Goal: Information Seeking & Learning: Learn about a topic

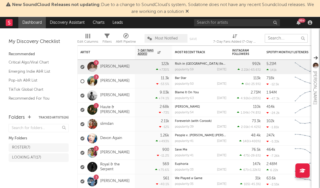
click at [277, 42] on input "text" at bounding box center [286, 38] width 43 height 9
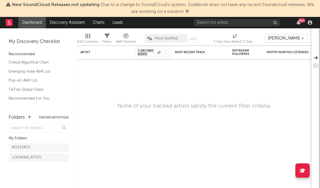
type input "[PERSON_NAME]"
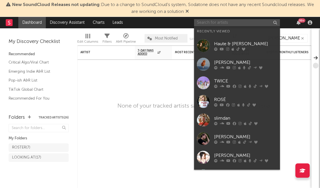
click at [216, 24] on input "text" at bounding box center [237, 22] width 86 height 7
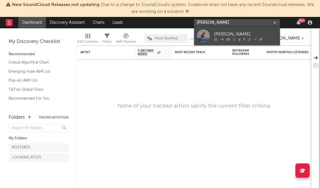
type input "claire rosin"
click at [238, 32] on div "[PERSON_NAME]" at bounding box center [245, 34] width 63 height 7
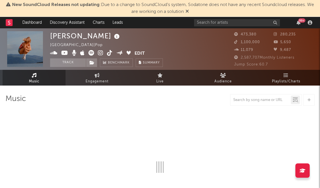
select select "6m"
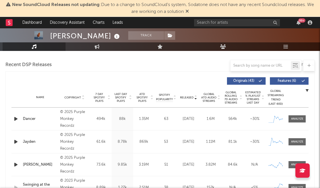
scroll to position [200, 0]
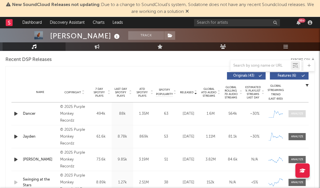
click at [295, 113] on div at bounding box center [297, 114] width 12 height 4
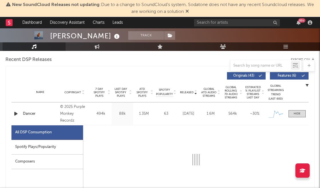
select select "1w"
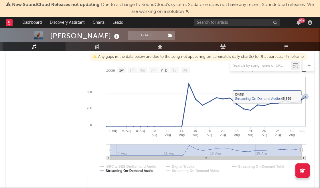
scroll to position [0, 0]
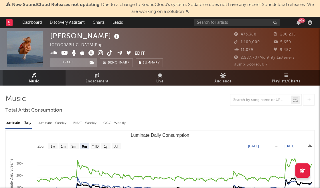
click at [298, 19] on div "99 +" at bounding box center [301, 20] width 7 height 4
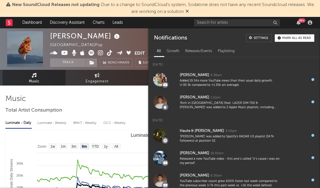
click at [298, 19] on div "99 +" at bounding box center [301, 20] width 7 height 4
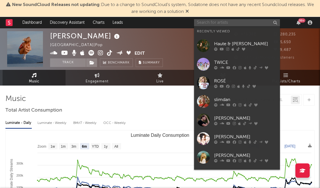
click at [207, 21] on input "text" at bounding box center [237, 22] width 86 height 7
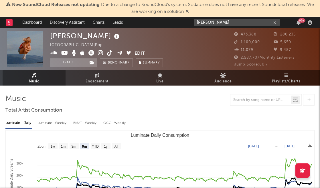
type input "daniel seavey"
click at [224, 22] on input "daniel seavey" at bounding box center [237, 22] width 86 height 7
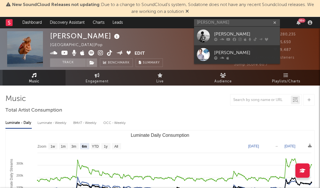
click at [231, 34] on div "[PERSON_NAME]" at bounding box center [245, 34] width 63 height 7
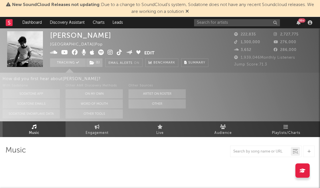
select select "6m"
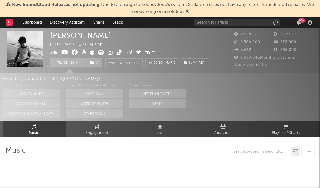
select select "6m"
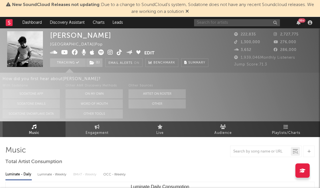
click at [224, 24] on input "text" at bounding box center [237, 22] width 86 height 7
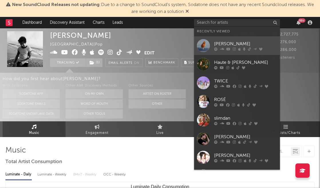
click at [222, 42] on div "[PERSON_NAME]" at bounding box center [245, 43] width 63 height 7
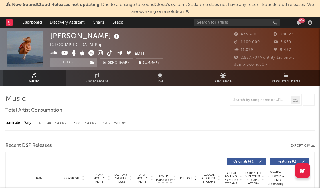
select select "6m"
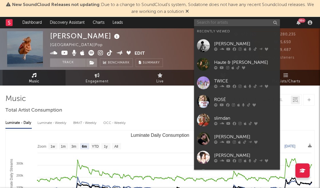
click at [203, 21] on input "text" at bounding box center [237, 22] width 86 height 7
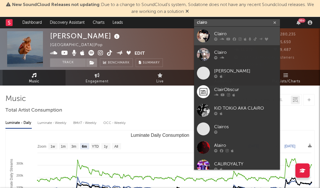
type input "clairo"
click at [219, 31] on div "Clairo" at bounding box center [245, 34] width 63 height 7
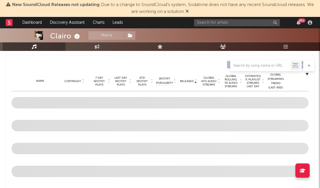
select select "6m"
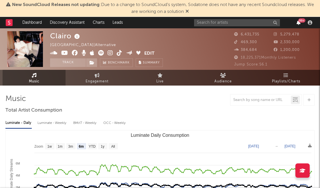
click at [297, 23] on icon "button" at bounding box center [298, 22] width 4 height 5
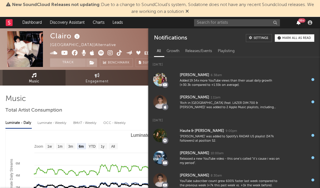
click at [297, 23] on icon "button" at bounding box center [298, 22] width 4 height 5
